Goal: Information Seeking & Learning: Find specific fact

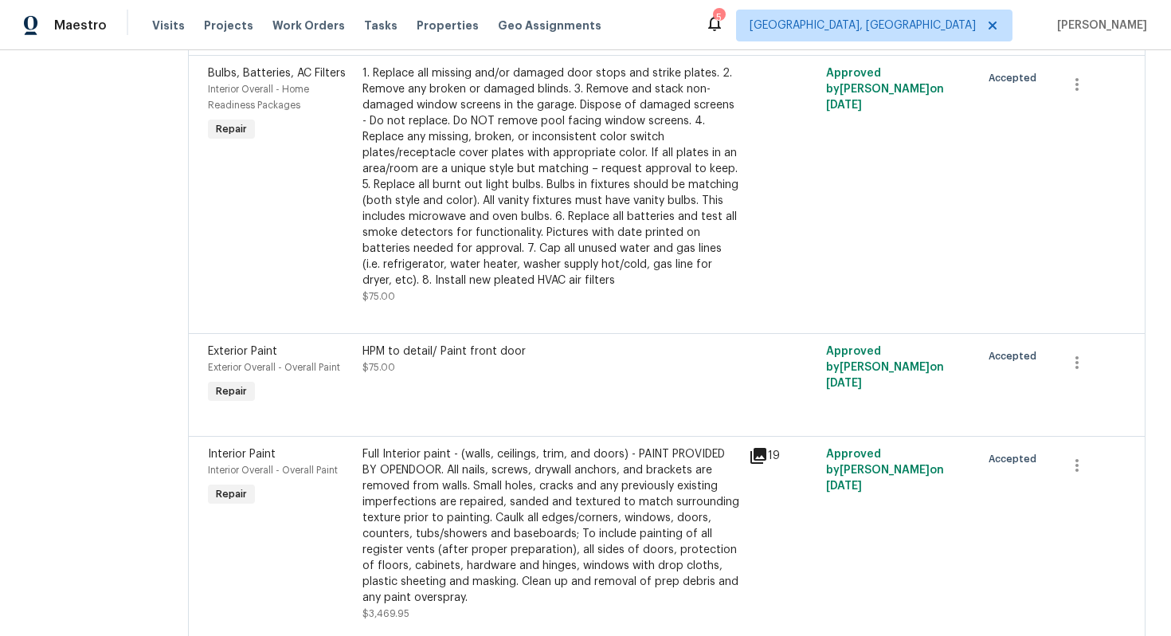
scroll to position [2491, 0]
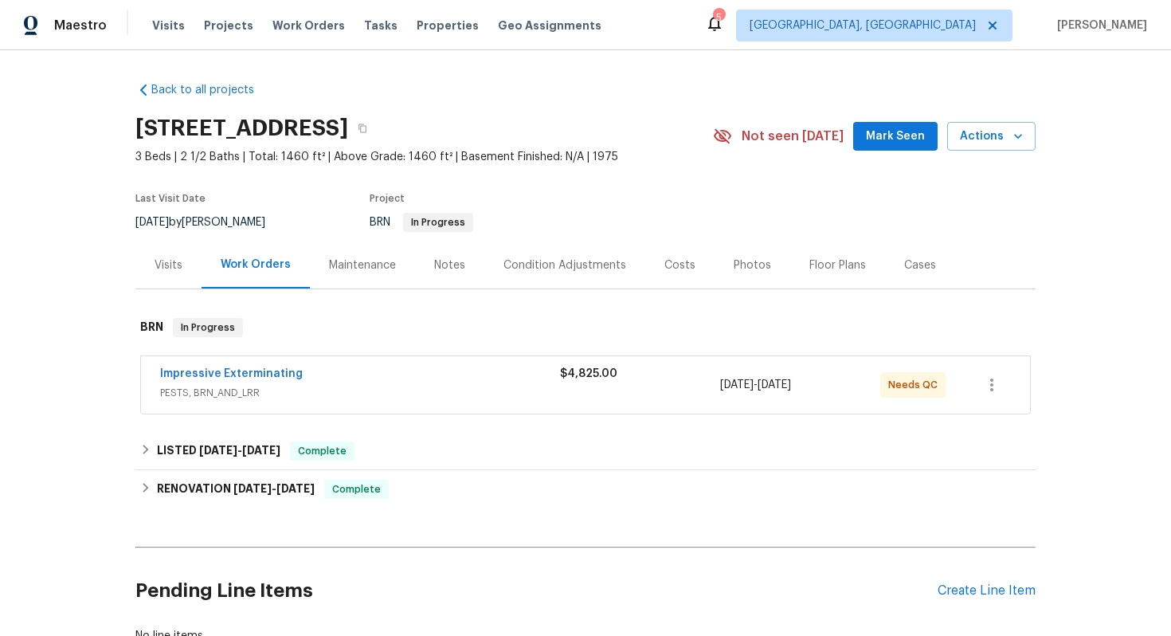
click at [452, 382] on div "Impressive Exterminating" at bounding box center [360, 375] width 400 height 19
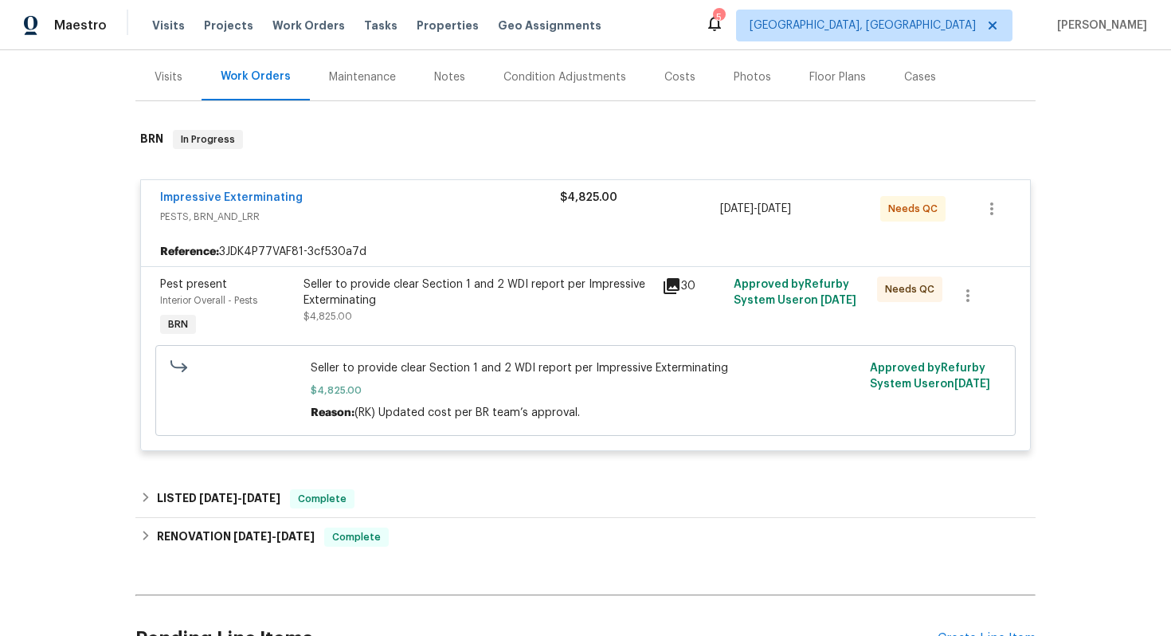
scroll to position [194, 0]
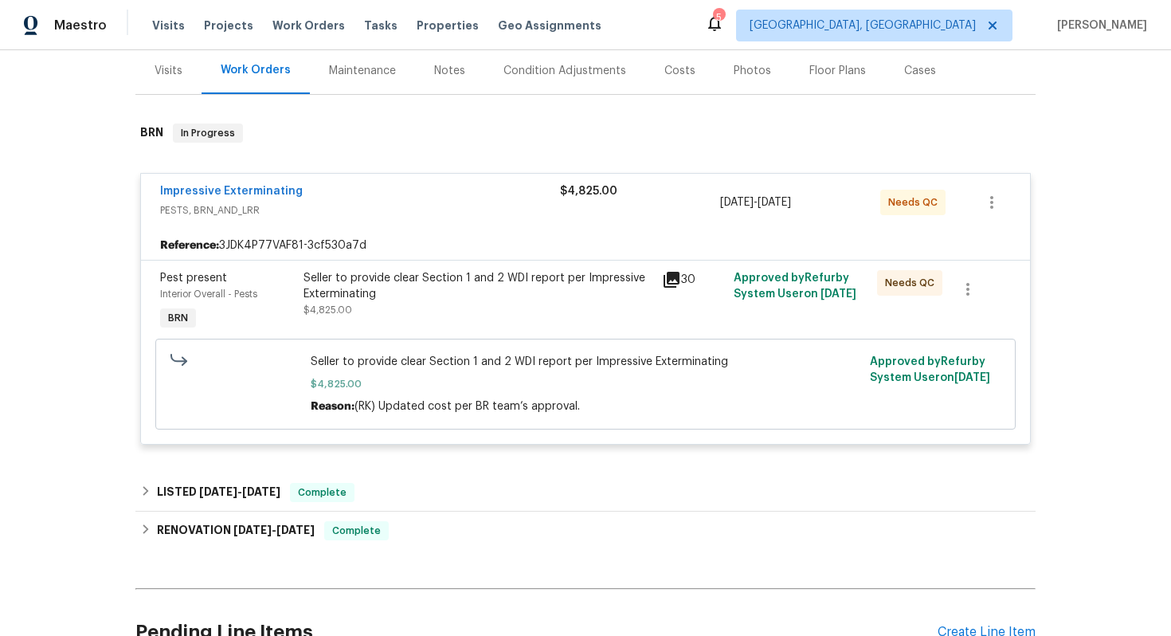
click at [378, 277] on div "Seller to provide clear Section 1 and 2 WDI report per Impressive Exterminating" at bounding box center [478, 286] width 349 height 32
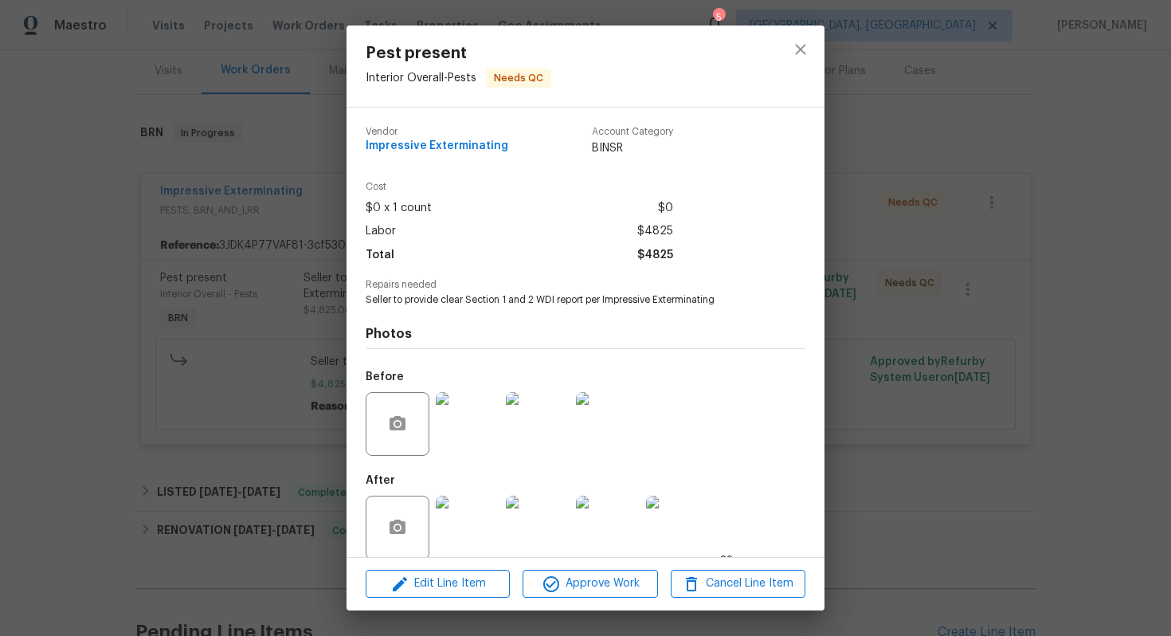
scroll to position [18, 0]
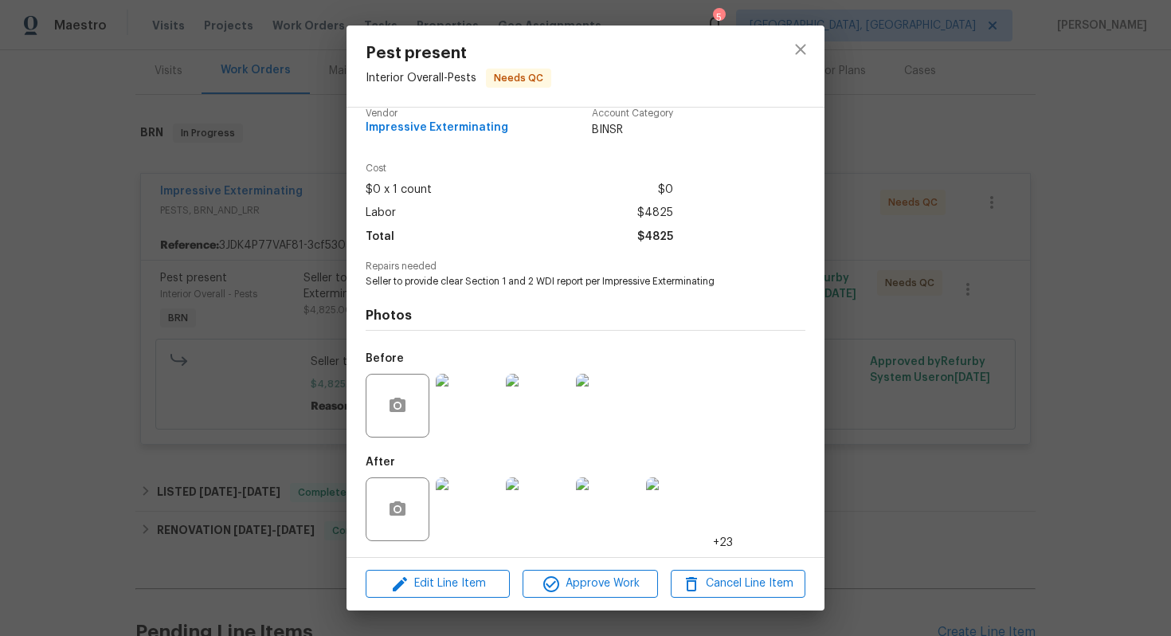
click at [485, 508] on img at bounding box center [468, 509] width 64 height 64
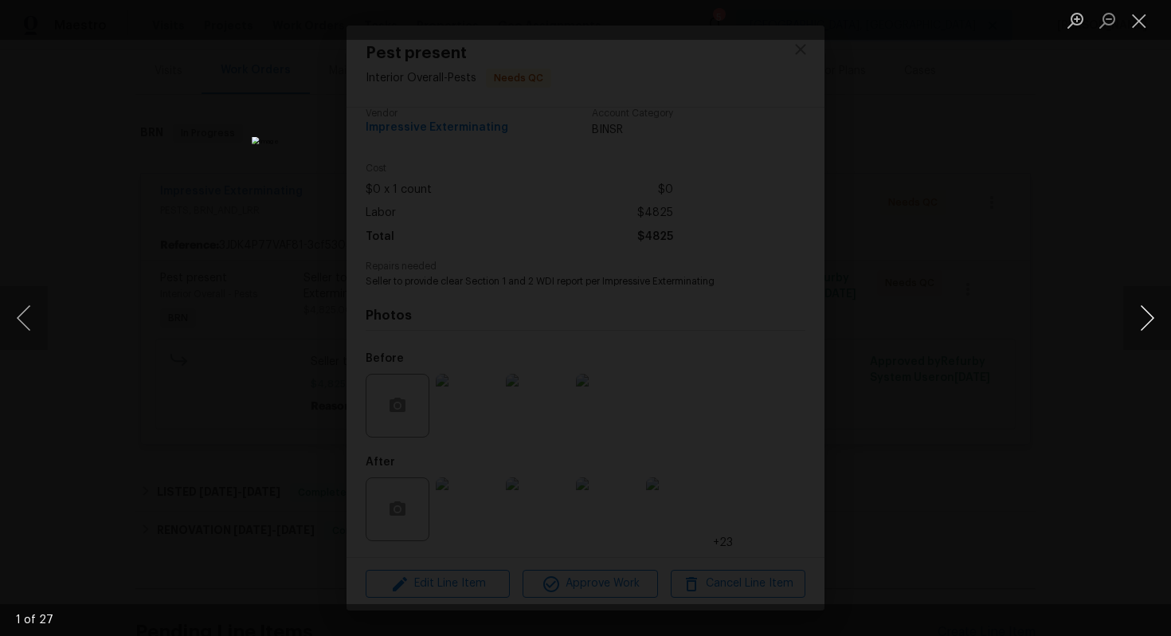
click at [1150, 322] on button "Next image" at bounding box center [1147, 318] width 48 height 64
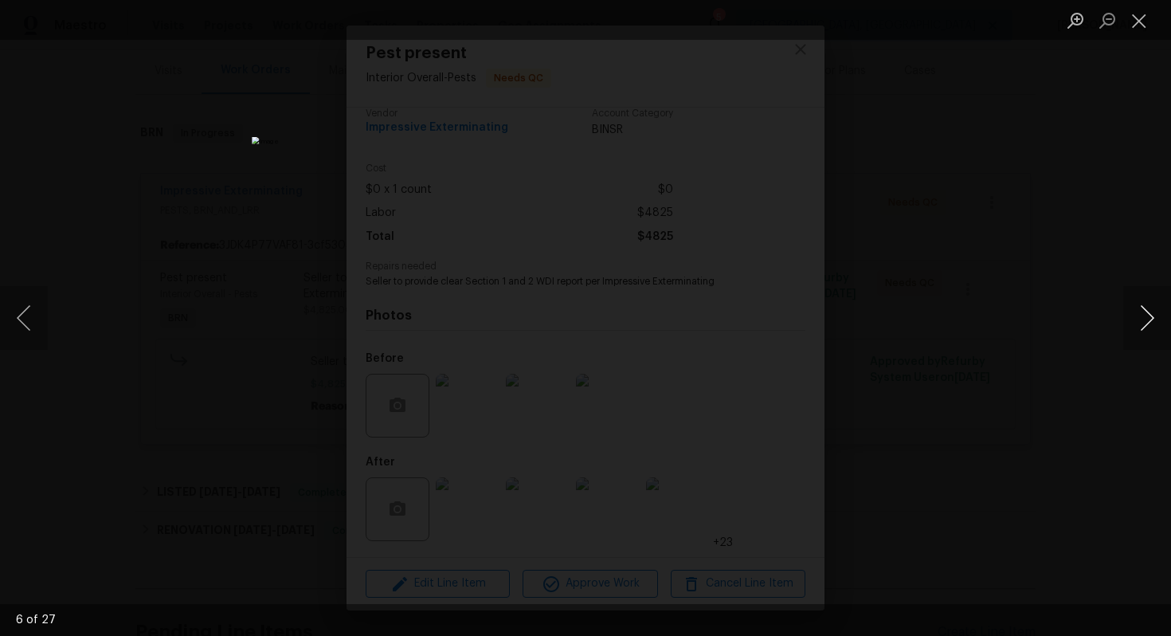
click at [1150, 322] on button "Next image" at bounding box center [1147, 318] width 48 height 64
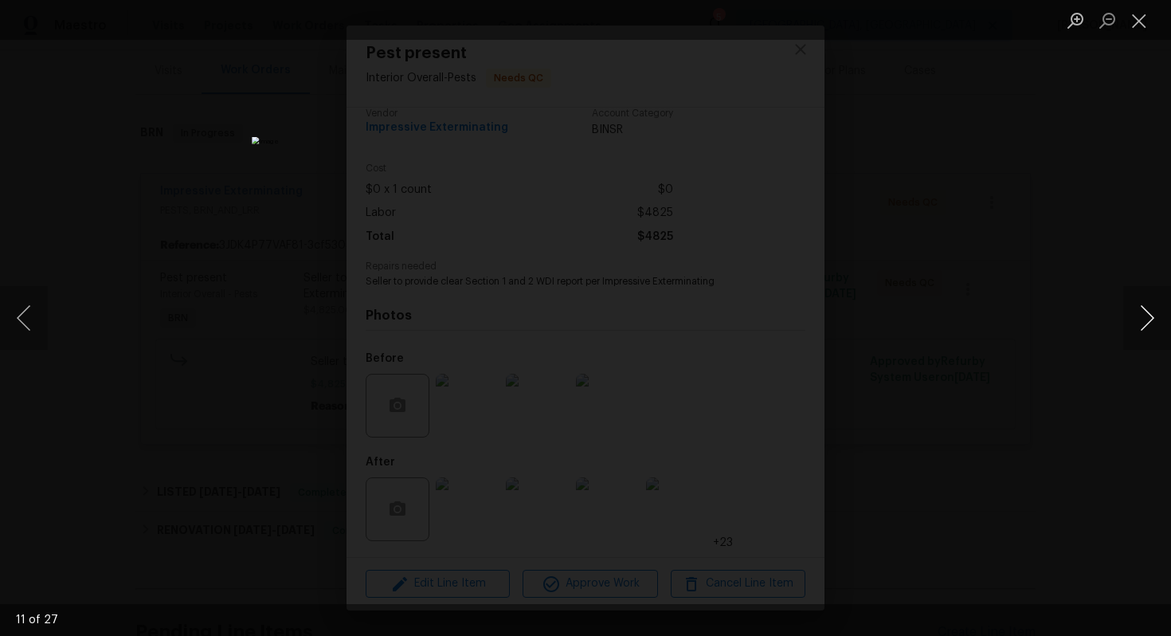
click at [1150, 322] on button "Next image" at bounding box center [1147, 318] width 48 height 64
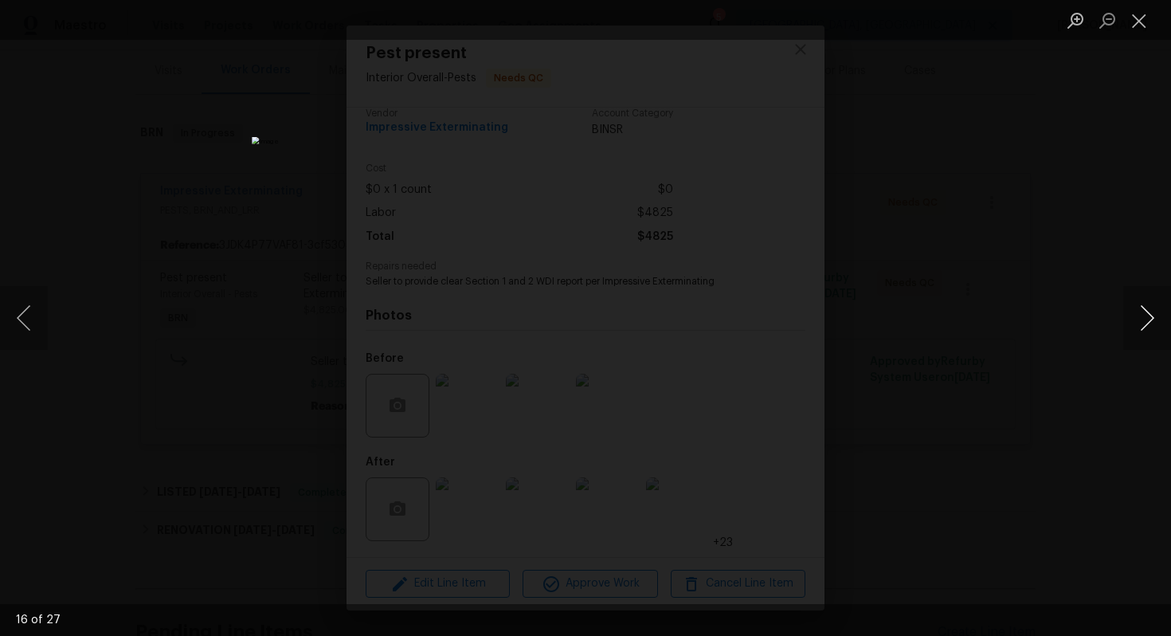
click at [1160, 331] on button "Next image" at bounding box center [1147, 318] width 48 height 64
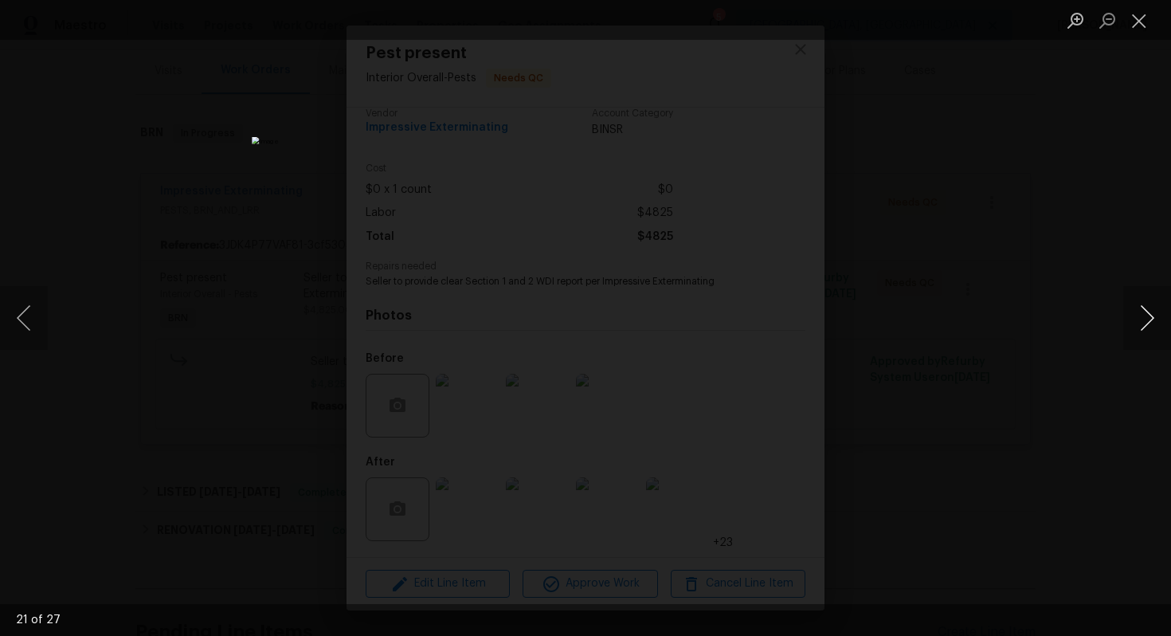
click at [1160, 331] on button "Next image" at bounding box center [1147, 318] width 48 height 64
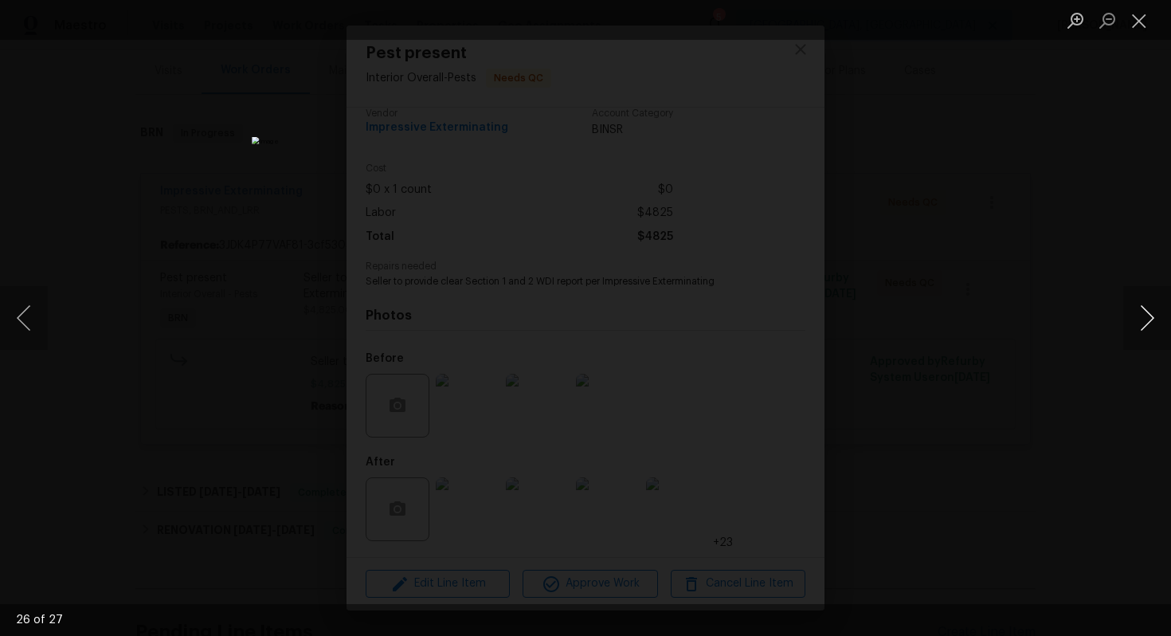
click at [1160, 332] on button "Next image" at bounding box center [1147, 318] width 48 height 64
click at [29, 323] on button "Previous image" at bounding box center [24, 318] width 48 height 64
click at [1155, 328] on button "Next image" at bounding box center [1147, 318] width 48 height 64
click at [1155, 329] on button "Next image" at bounding box center [1147, 318] width 48 height 64
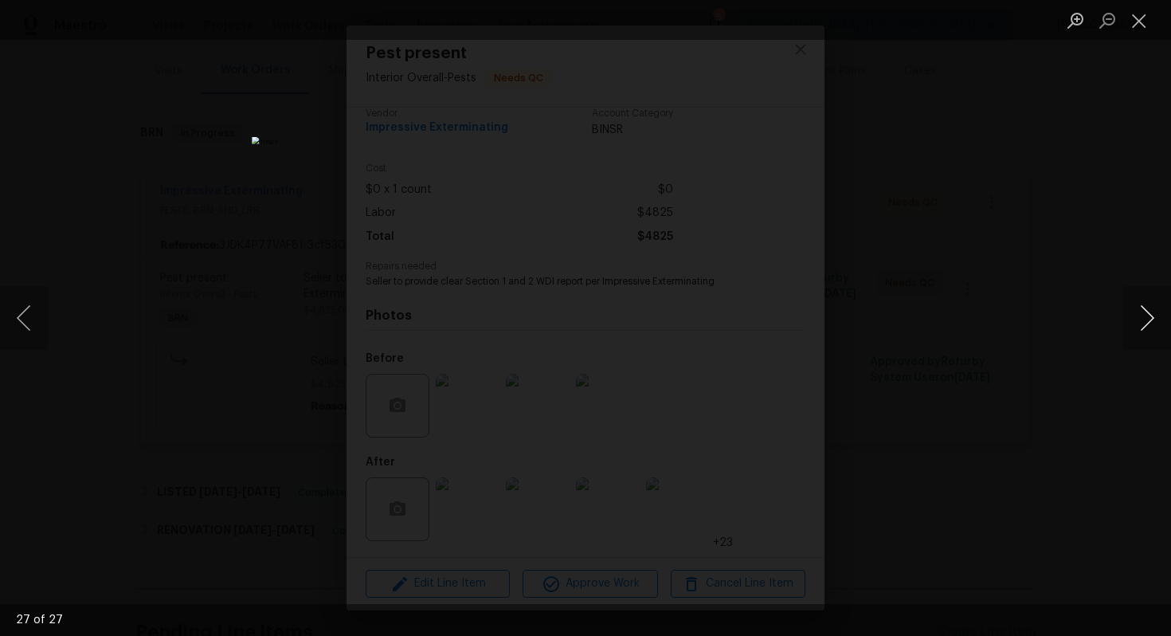
click at [1155, 329] on button "Next image" at bounding box center [1147, 318] width 48 height 64
click at [1145, 316] on button "Next image" at bounding box center [1147, 318] width 48 height 64
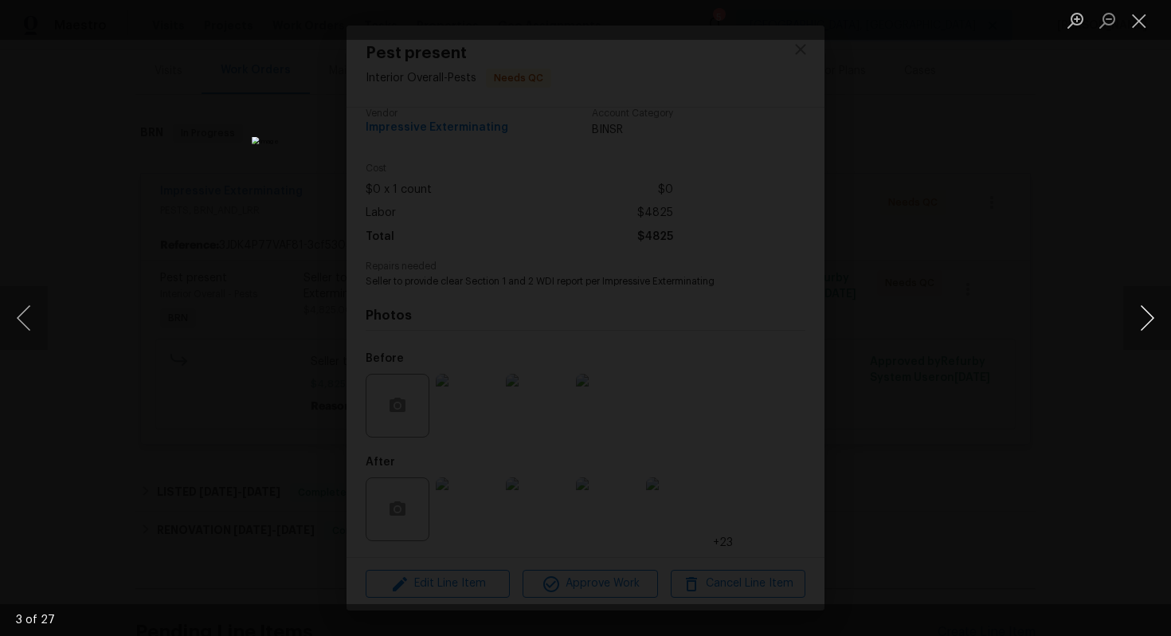
click at [1145, 316] on button "Next image" at bounding box center [1147, 318] width 48 height 64
click at [1144, 320] on button "Next image" at bounding box center [1147, 318] width 48 height 64
click at [1143, 320] on button "Next image" at bounding box center [1147, 318] width 48 height 64
click at [1143, 321] on button "Next image" at bounding box center [1147, 318] width 48 height 64
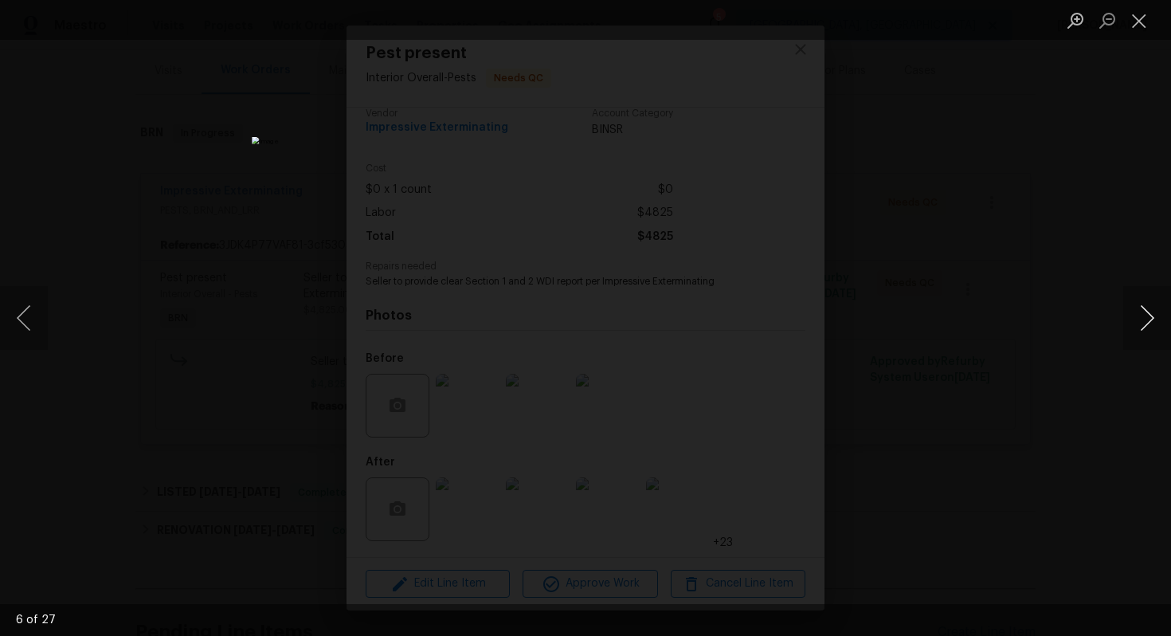
click at [1147, 330] on button "Next image" at bounding box center [1147, 318] width 48 height 64
click at [1147, 328] on button "Next image" at bounding box center [1147, 318] width 48 height 64
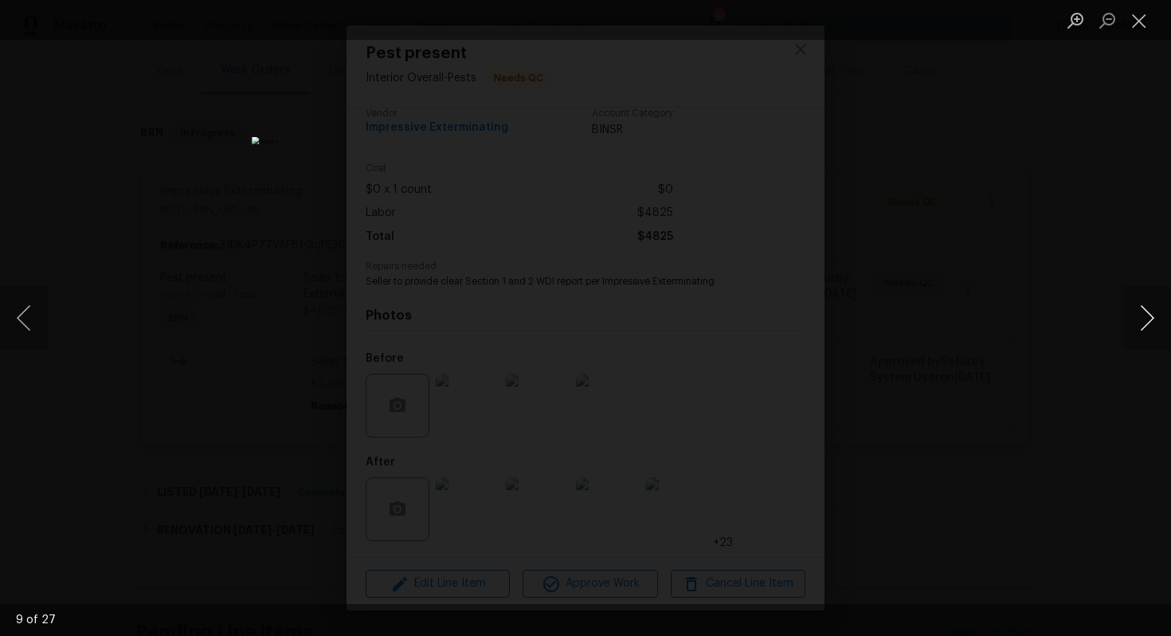
click at [1147, 328] on button "Next image" at bounding box center [1147, 318] width 48 height 64
click at [1147, 329] on button "Next image" at bounding box center [1147, 318] width 48 height 64
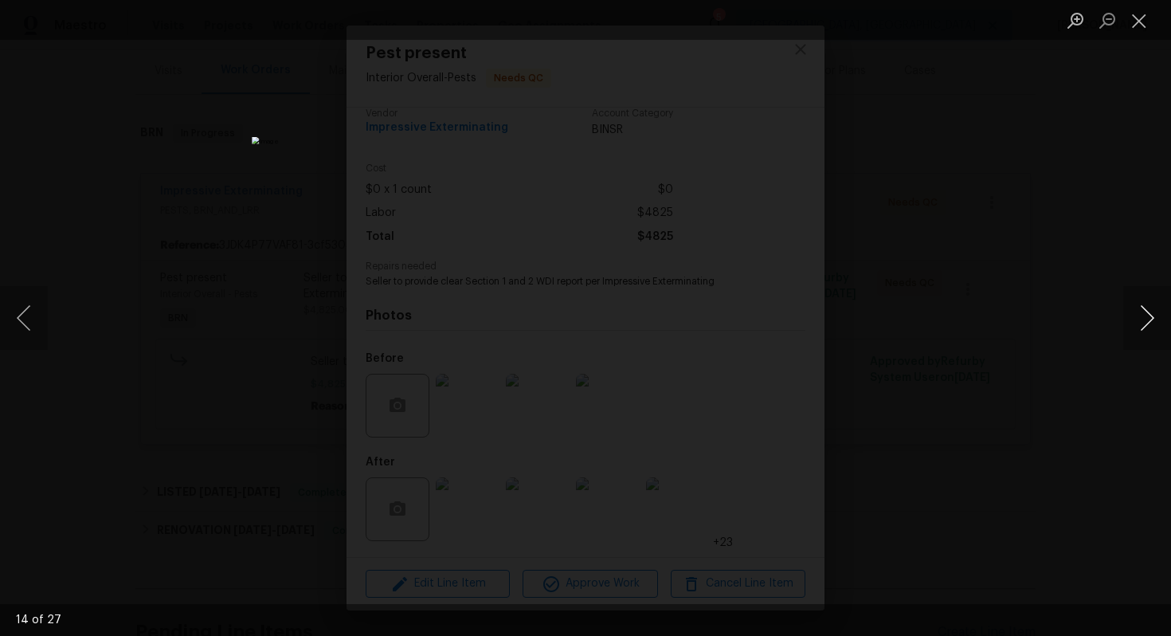
click at [1147, 330] on button "Next image" at bounding box center [1147, 318] width 48 height 64
click at [1147, 331] on button "Next image" at bounding box center [1147, 318] width 48 height 64
click at [14, 316] on button "Previous image" at bounding box center [24, 318] width 48 height 64
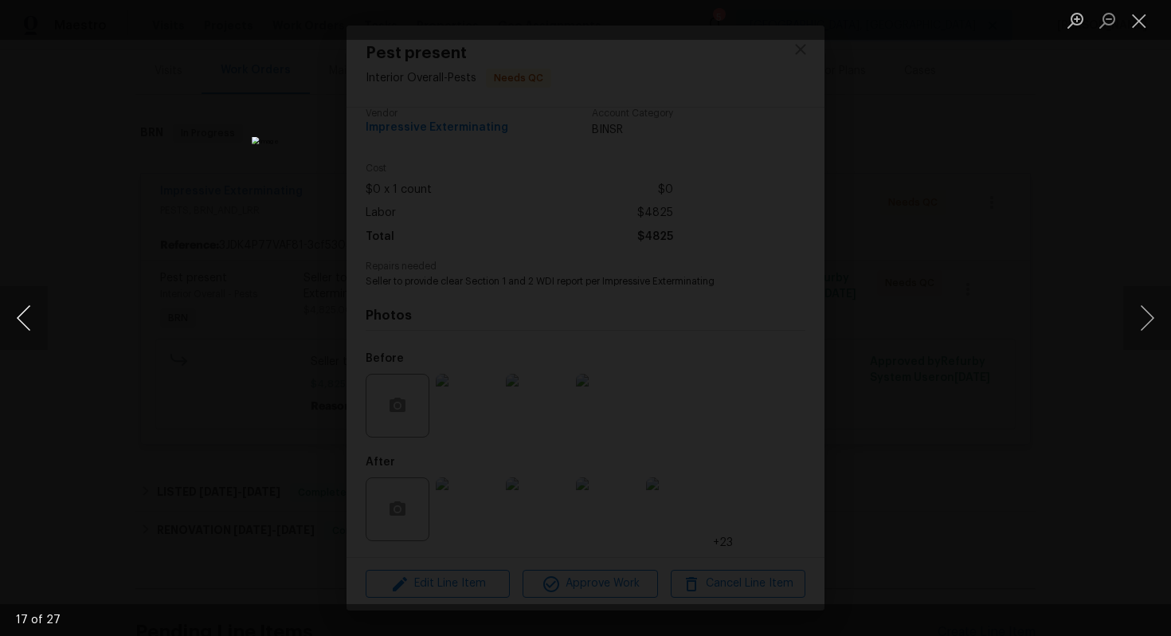
click at [14, 316] on button "Previous image" at bounding box center [24, 318] width 48 height 64
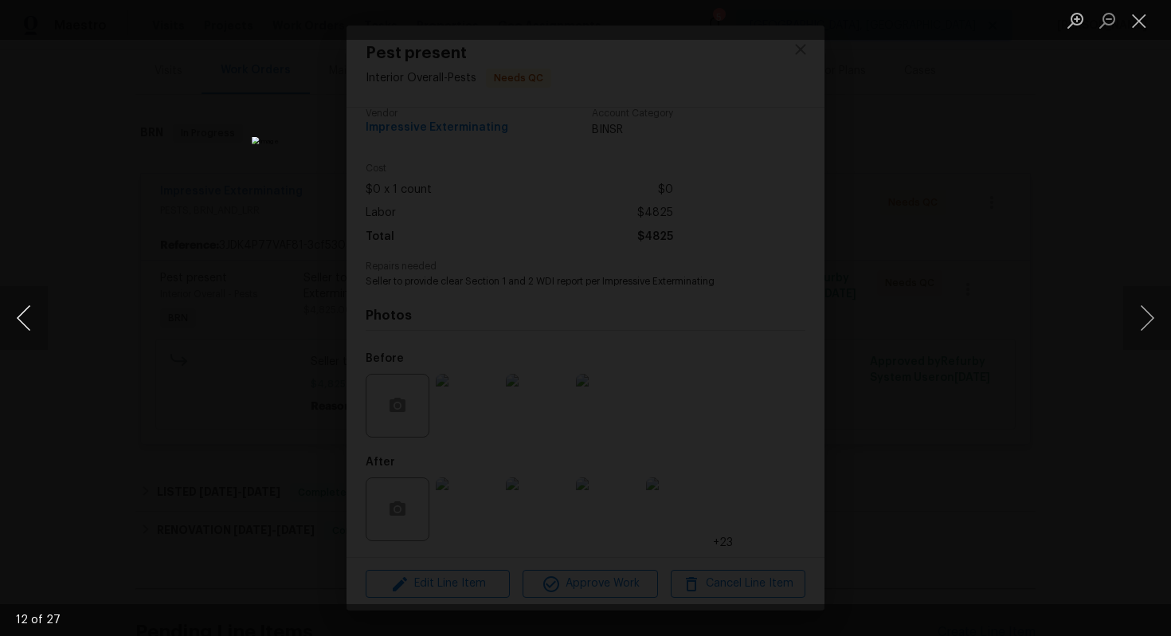
click at [14, 316] on button "Previous image" at bounding box center [24, 318] width 48 height 64
click at [1141, 330] on button "Next image" at bounding box center [1147, 318] width 48 height 64
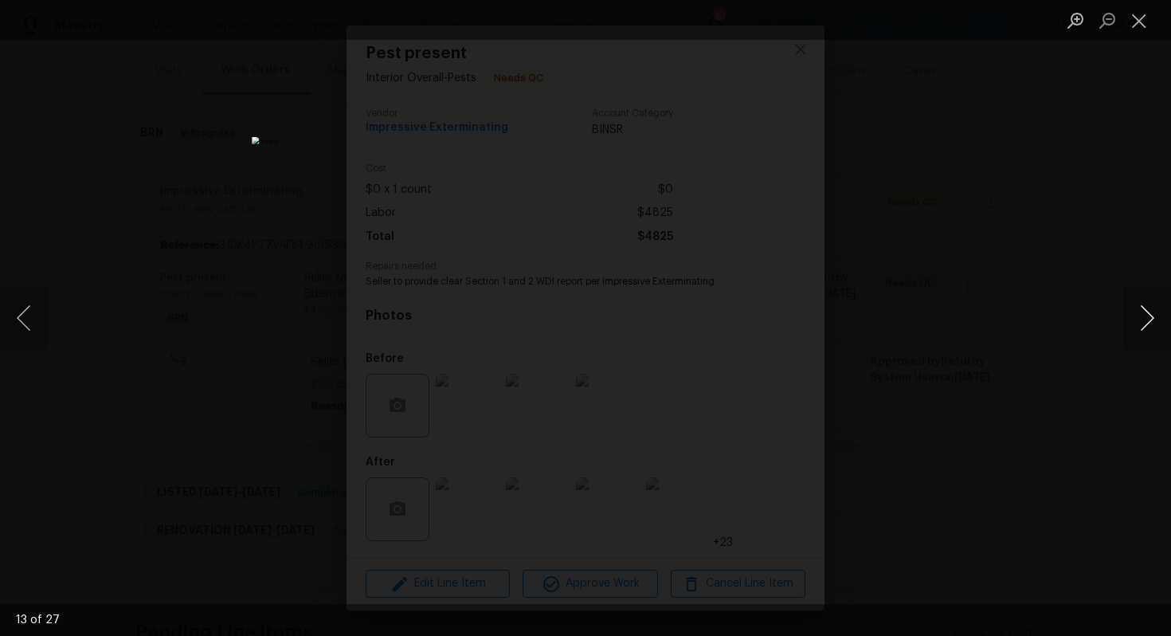
click at [1141, 330] on button "Next image" at bounding box center [1147, 318] width 48 height 64
click at [1134, 328] on button "Next image" at bounding box center [1147, 318] width 48 height 64
click at [1144, 328] on button "Next image" at bounding box center [1147, 318] width 48 height 64
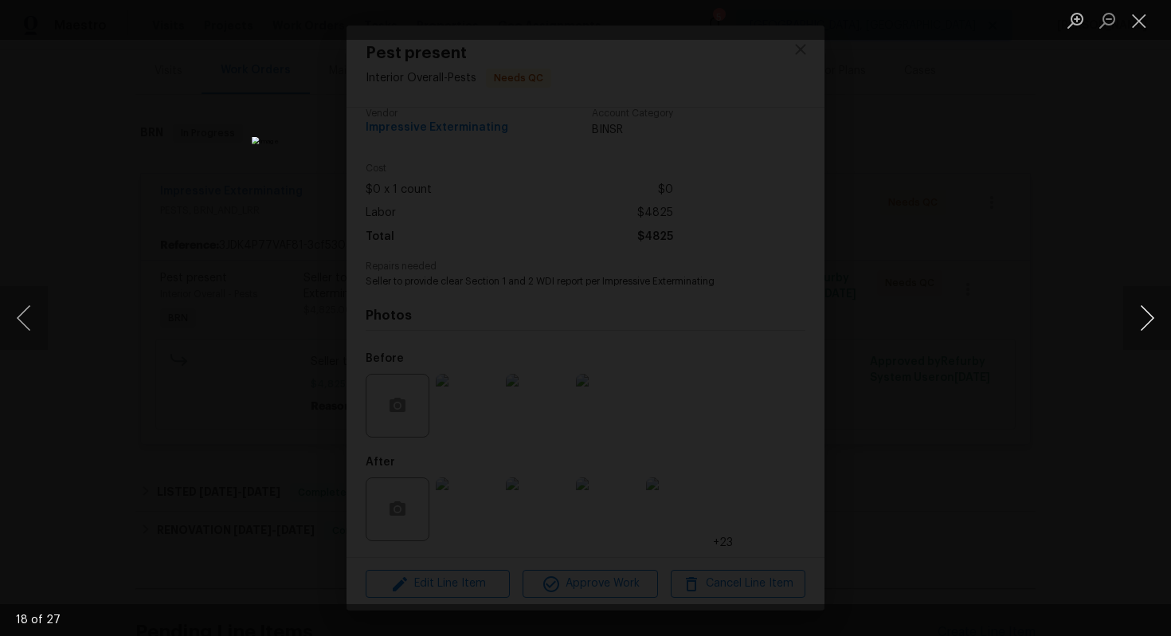
click at [1144, 328] on button "Next image" at bounding box center [1147, 318] width 48 height 64
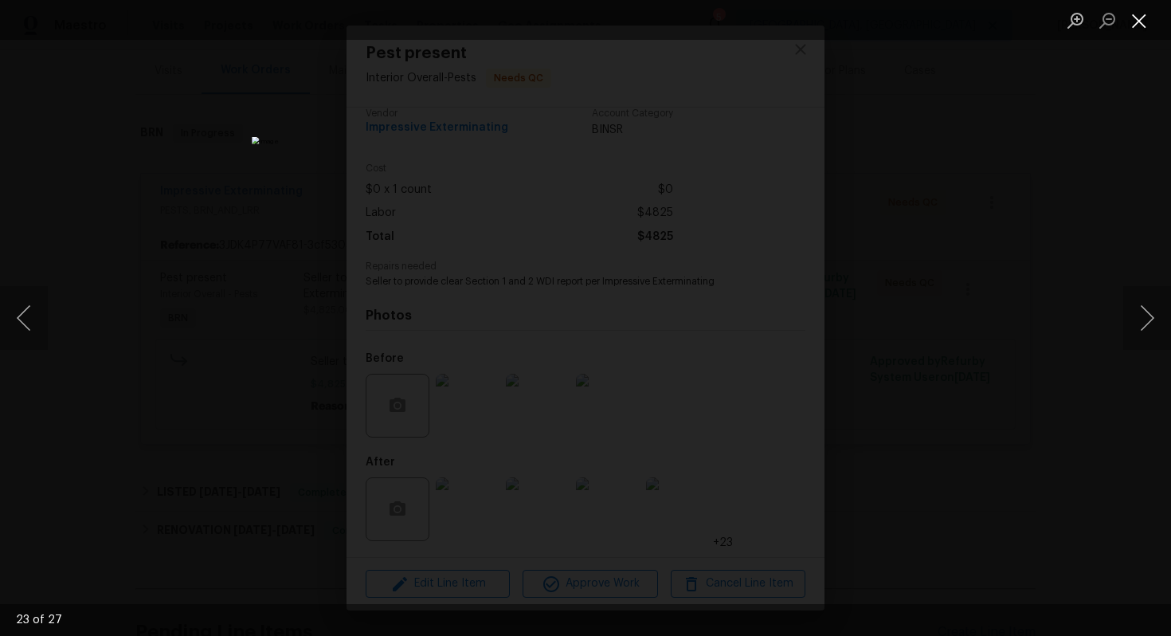
click at [1142, 27] on button "Close lightbox" at bounding box center [1139, 20] width 32 height 28
click at [1139, 22] on button "Close lightbox" at bounding box center [1139, 20] width 32 height 28
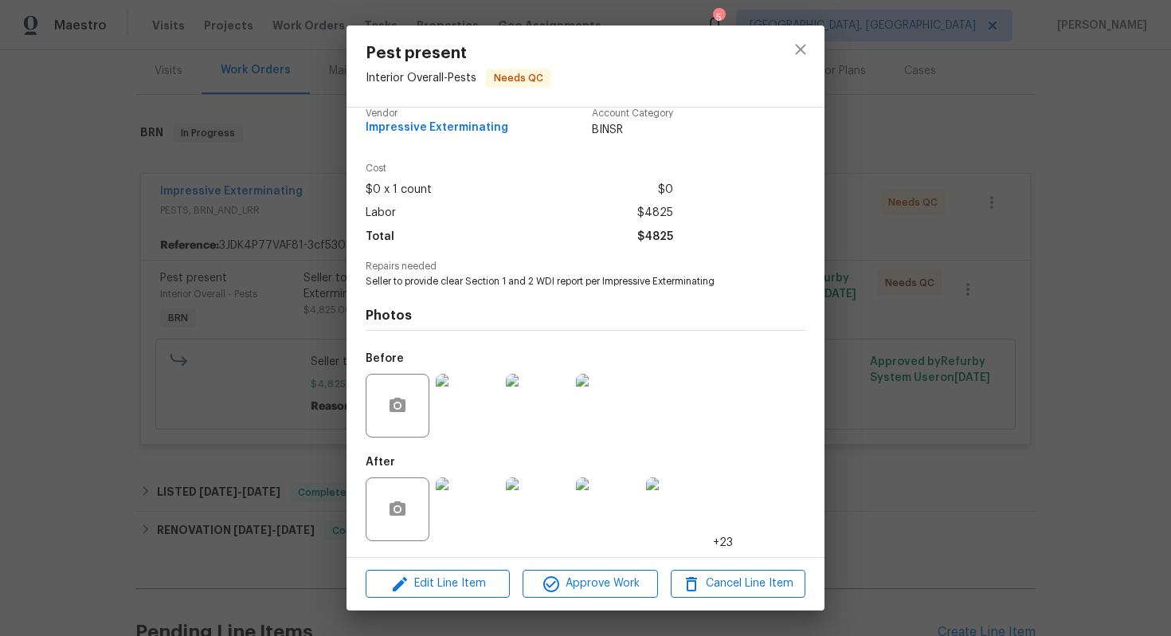
click at [846, 405] on div "Pest present Interior Overall - Pests Needs QC Vendor Impressive Exterminating …" at bounding box center [585, 318] width 1171 height 636
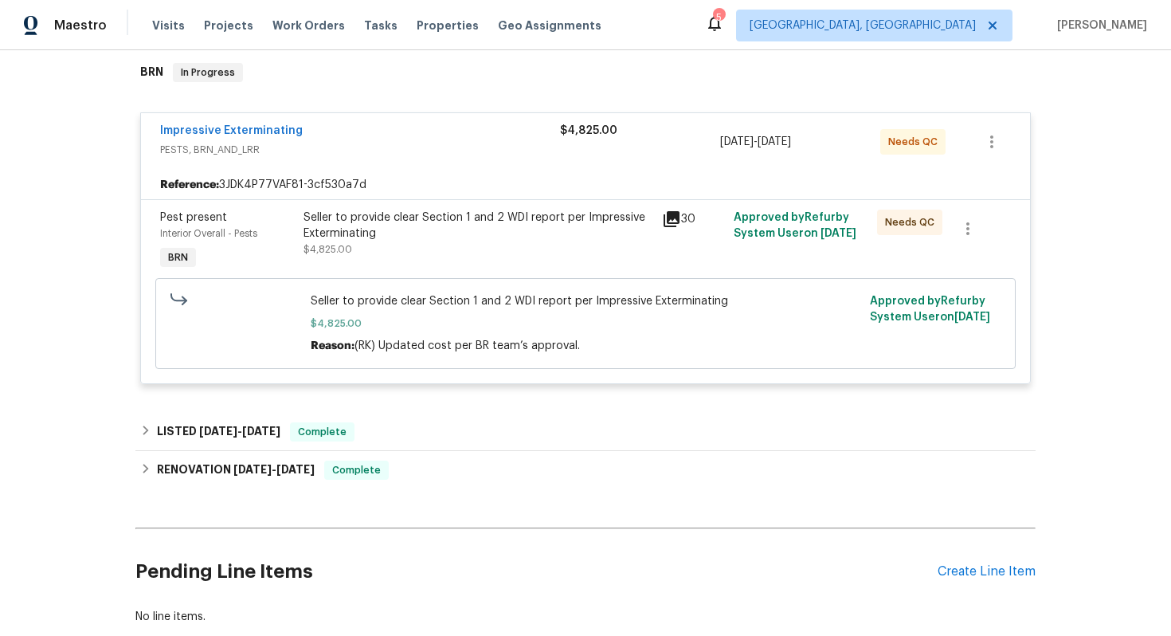
scroll to position [297, 0]
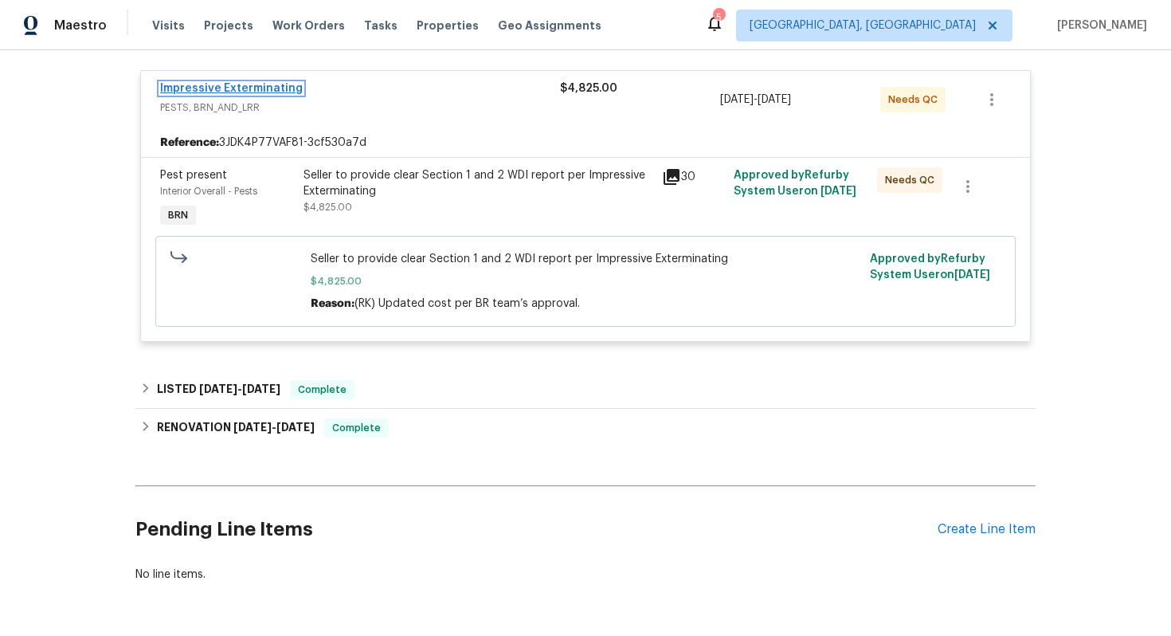
click at [261, 84] on link "Impressive Exterminating" at bounding box center [231, 88] width 143 height 11
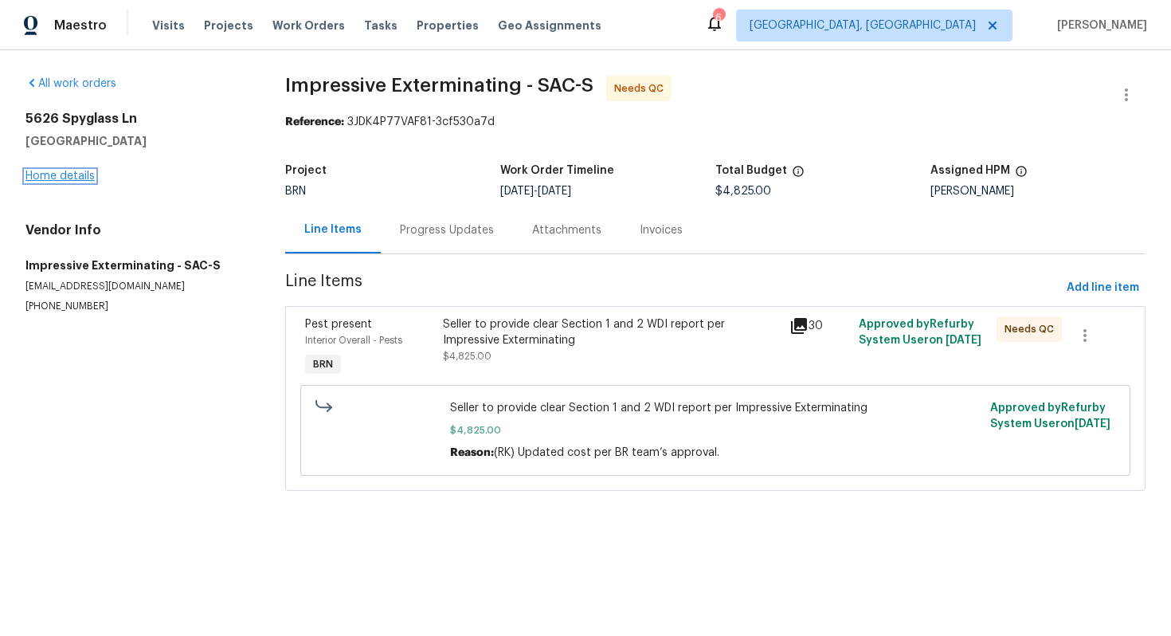
click at [77, 179] on link "Home details" at bounding box center [59, 175] width 69 height 11
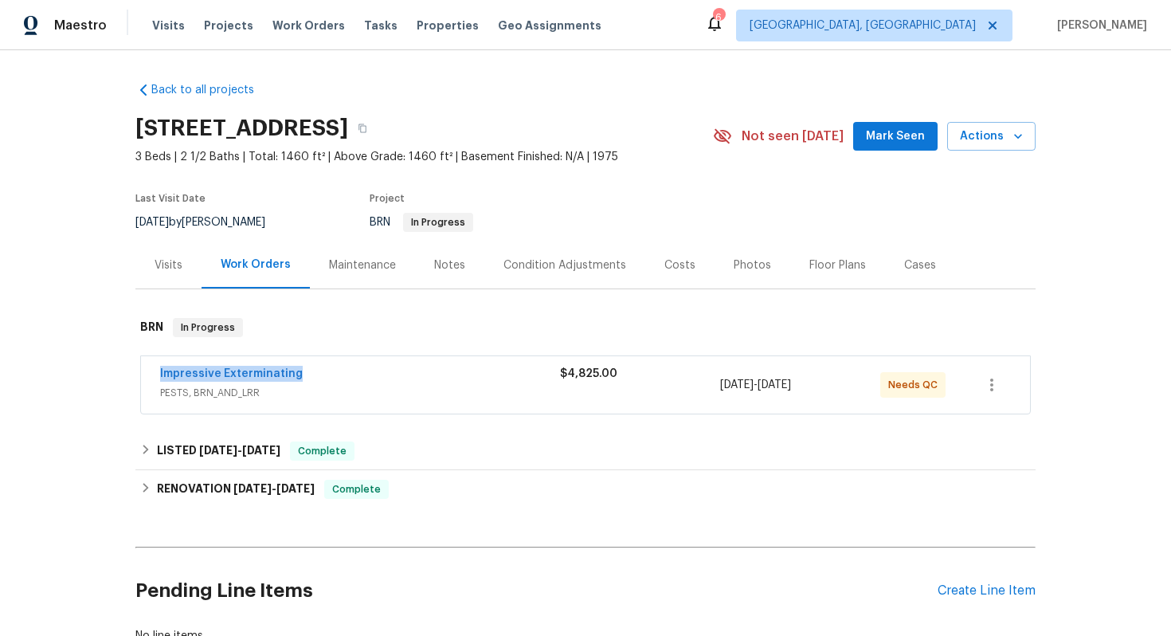
drag, startPoint x: 319, startPoint y: 377, endPoint x: 149, endPoint y: 367, distance: 169.9
click at [149, 367] on div "Impressive Exterminating PESTS, BRN_AND_LRR $4,825.00 8/7/2025 - 8/12/2025 Need…" at bounding box center [585, 384] width 889 height 57
copy link "Impressive Exterminating"
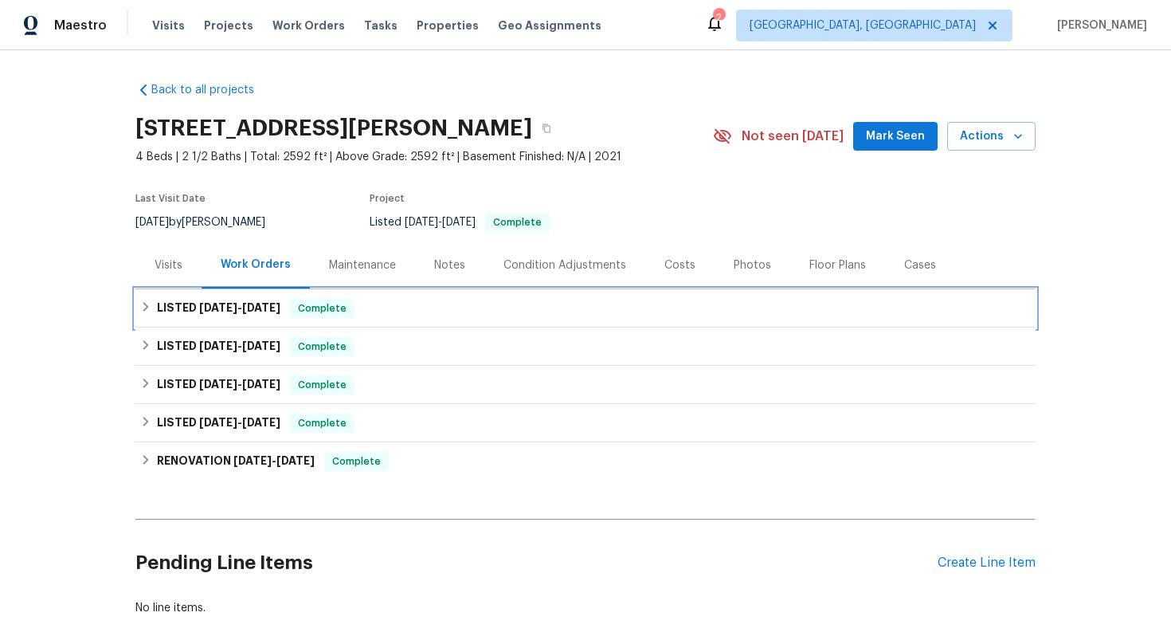
click at [583, 306] on div "LISTED 7/17/25 - 8/4/25 Complete" at bounding box center [585, 308] width 891 height 19
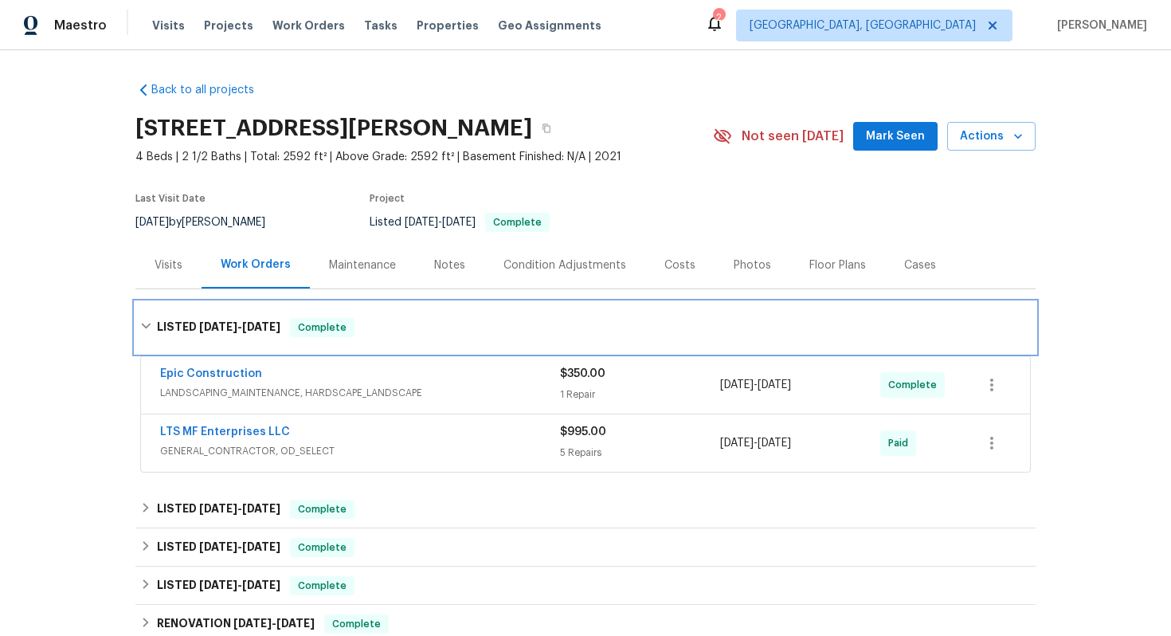
click at [574, 315] on div "LISTED 7/17/25 - 8/4/25 Complete" at bounding box center [585, 327] width 900 height 51
